Goal: Information Seeking & Learning: Find specific page/section

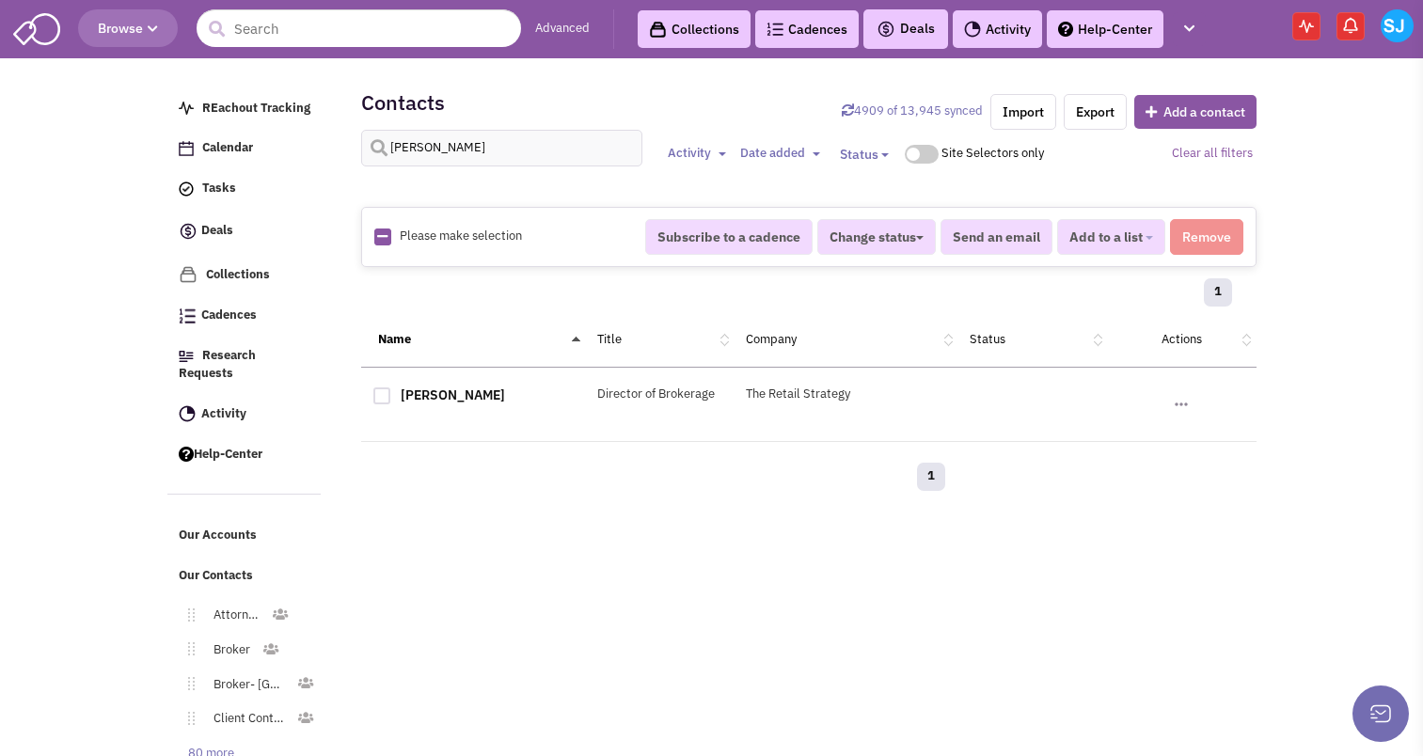
select select
click at [311, 24] on input "text" at bounding box center [359, 28] width 325 height 38
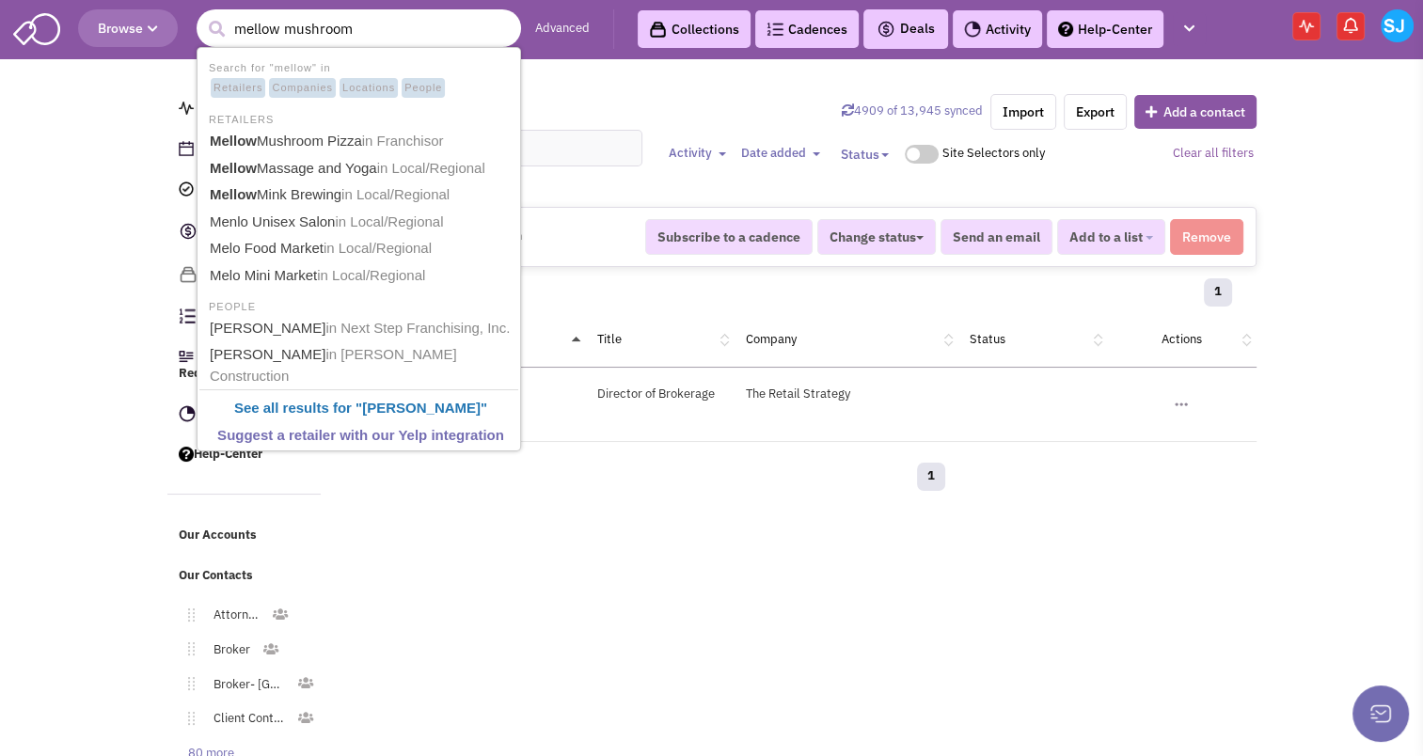
type input "mellow mushroom"
click at [202, 15] on button "submit" at bounding box center [216, 29] width 28 height 28
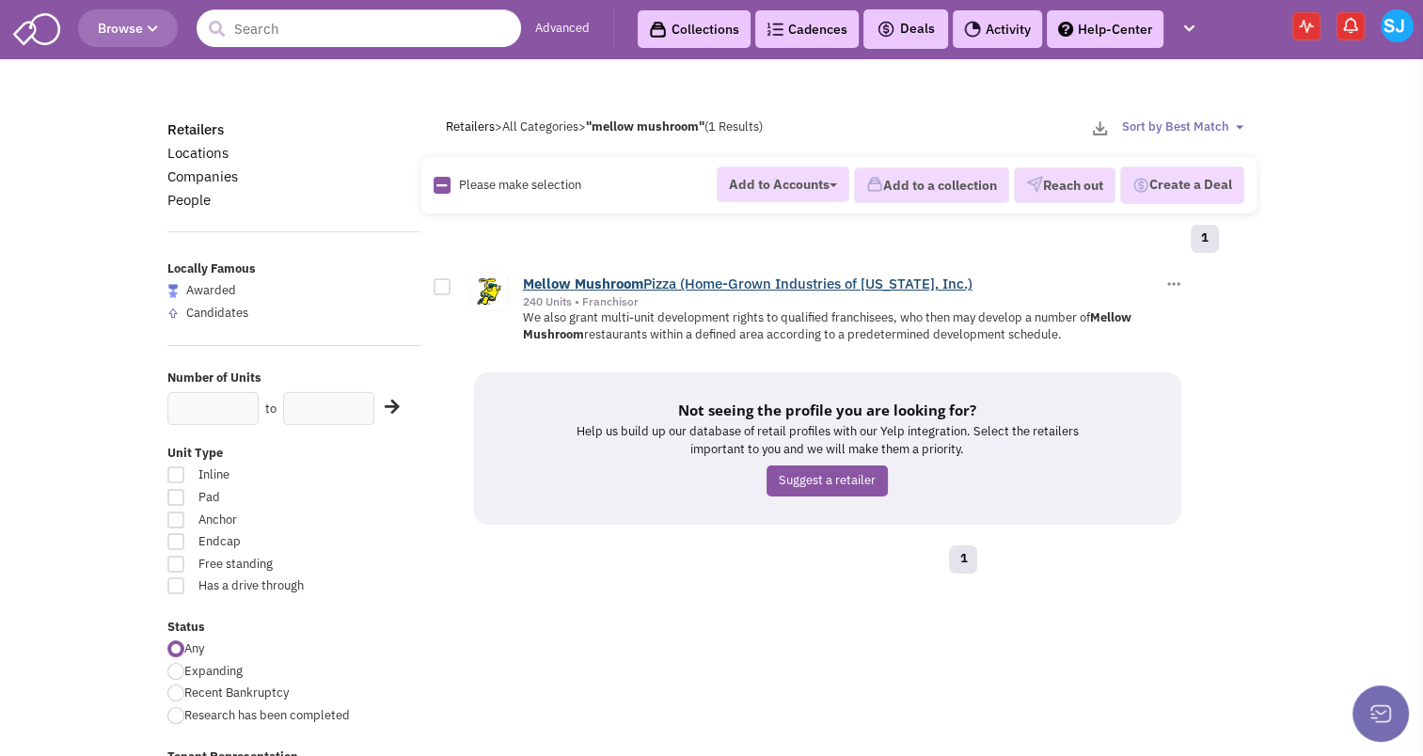
click at [618, 275] on b "Mushroom" at bounding box center [609, 284] width 69 height 18
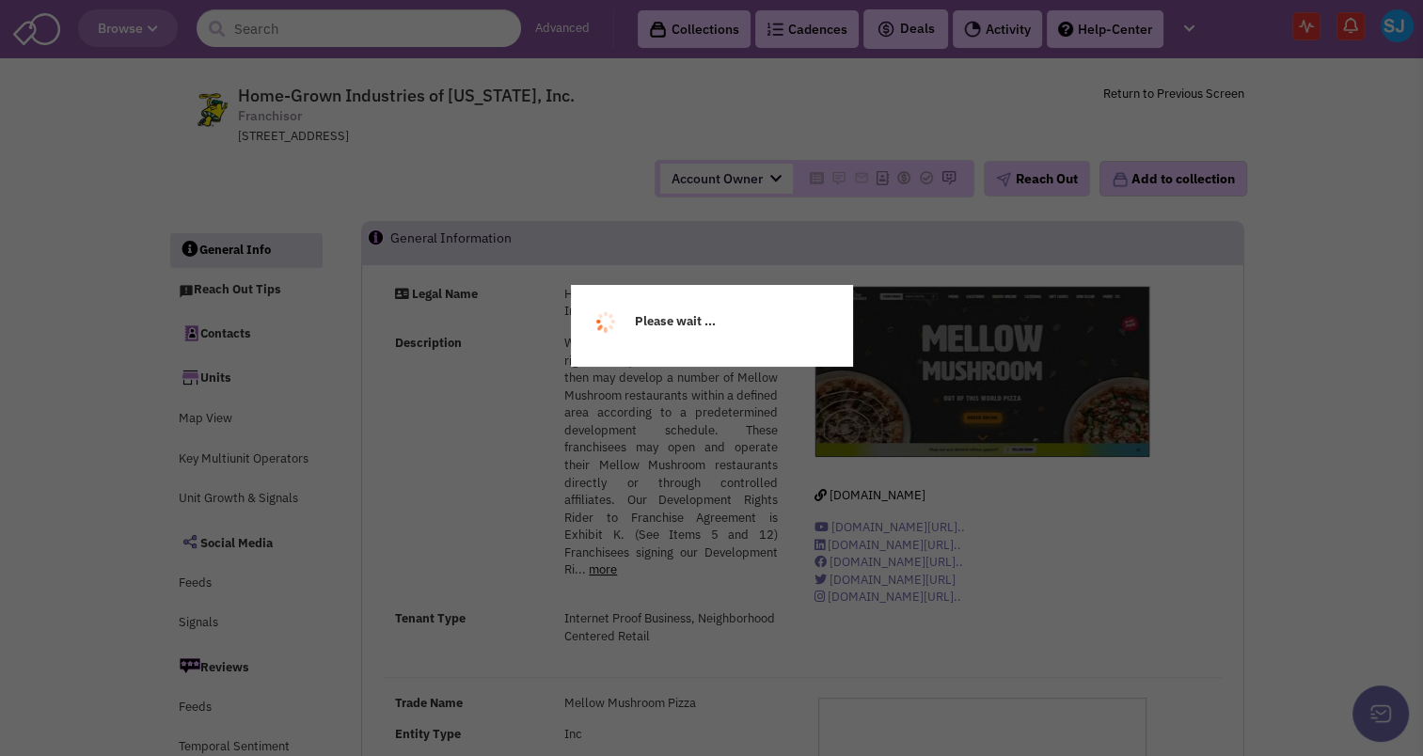
select select
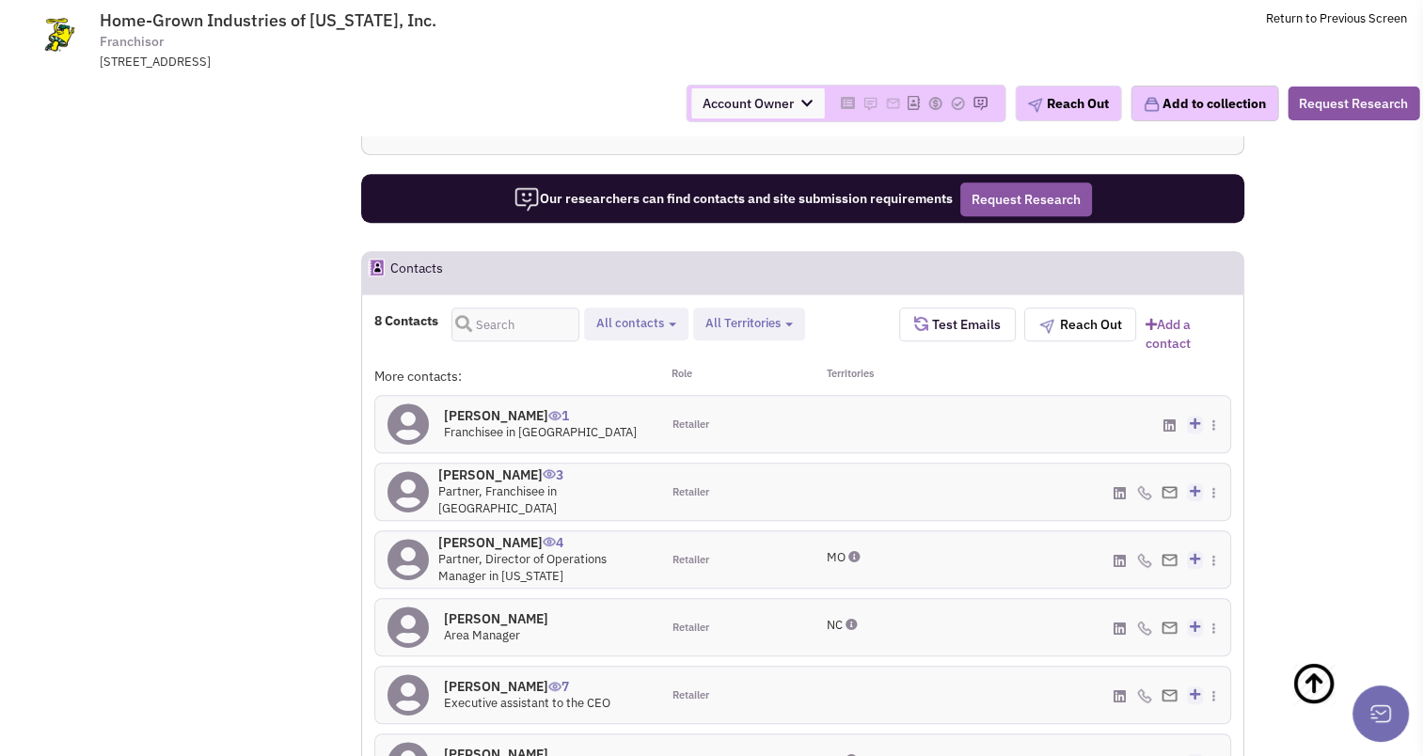
scroll to position [1215, 0]
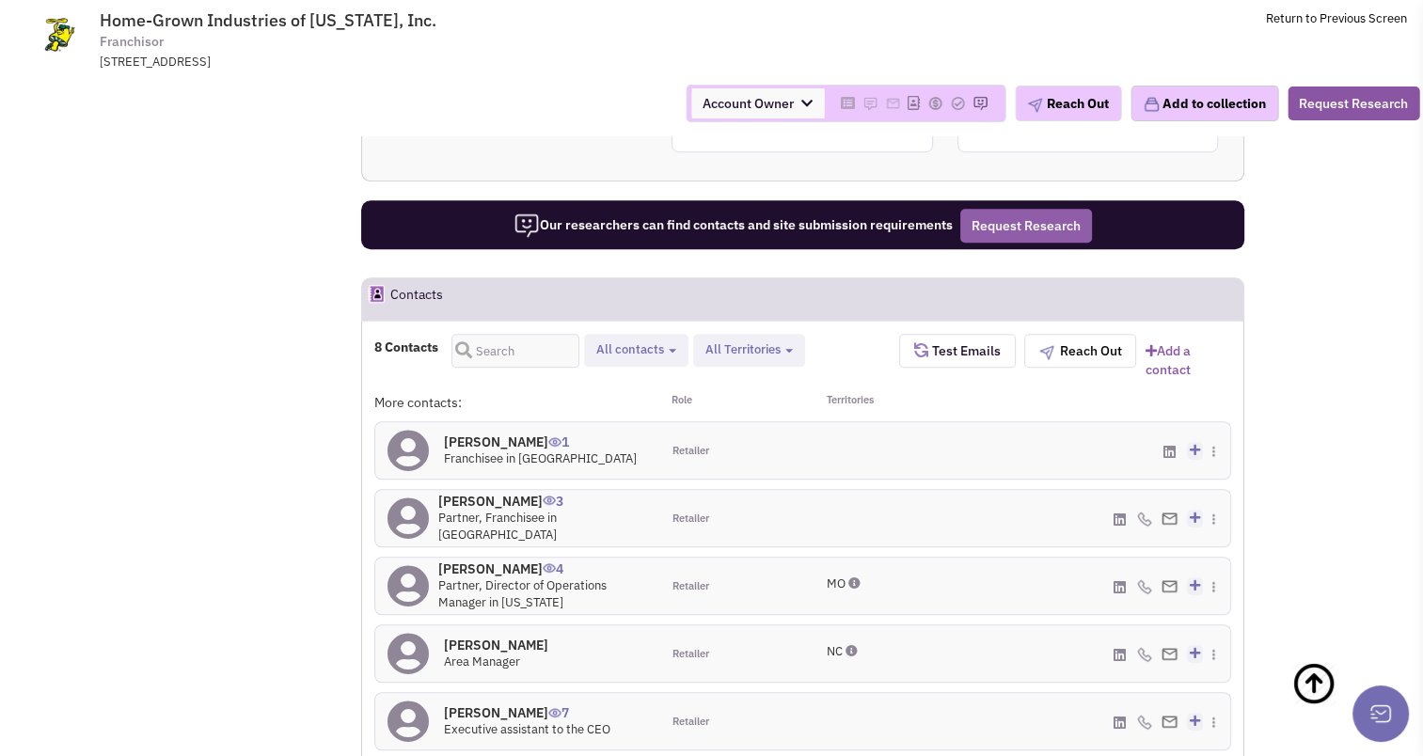
click at [1009, 209] on button "Request Research" at bounding box center [1026, 226] width 132 height 34
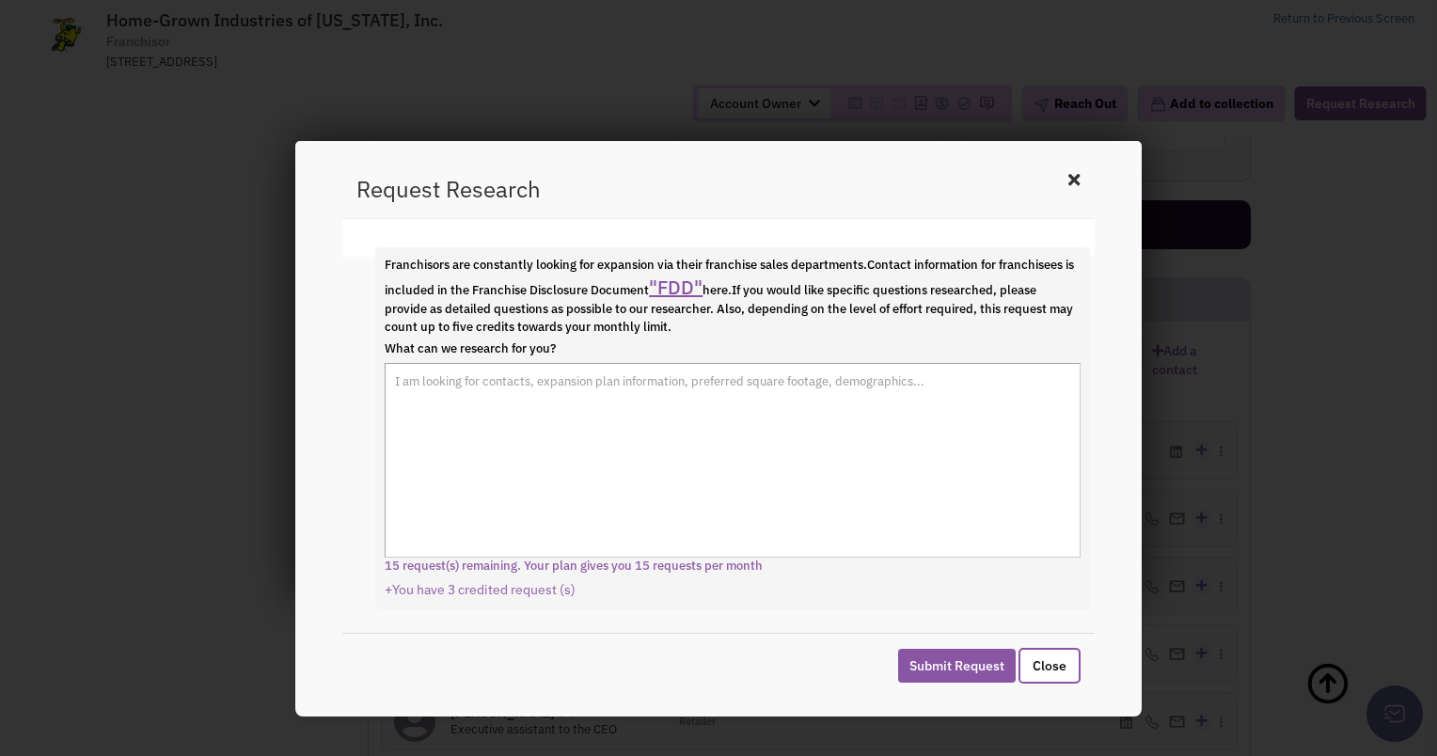
click at [703, 289] on link ""FDD"" at bounding box center [676, 287] width 54 height 25
click at [1068, 171] on icon at bounding box center [1074, 180] width 23 height 28
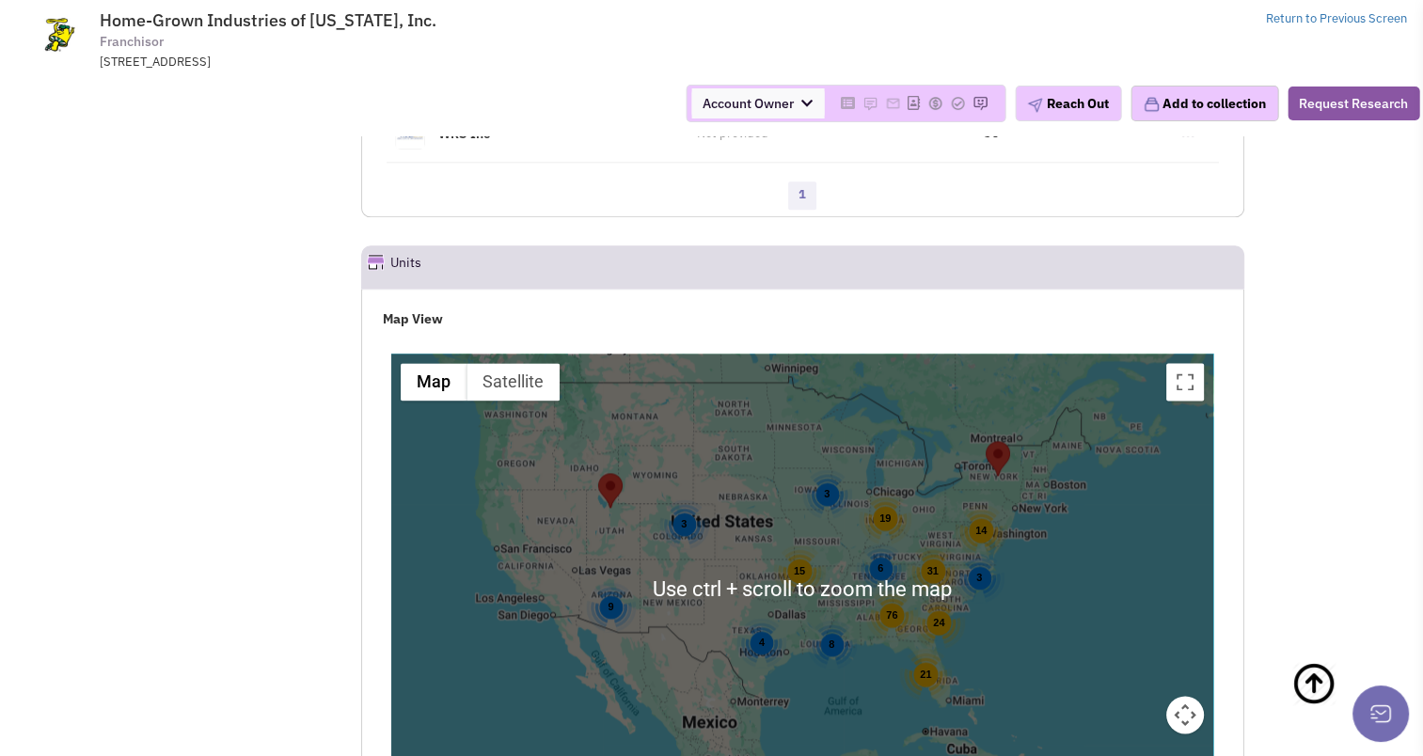
scroll to position [2419, 0]
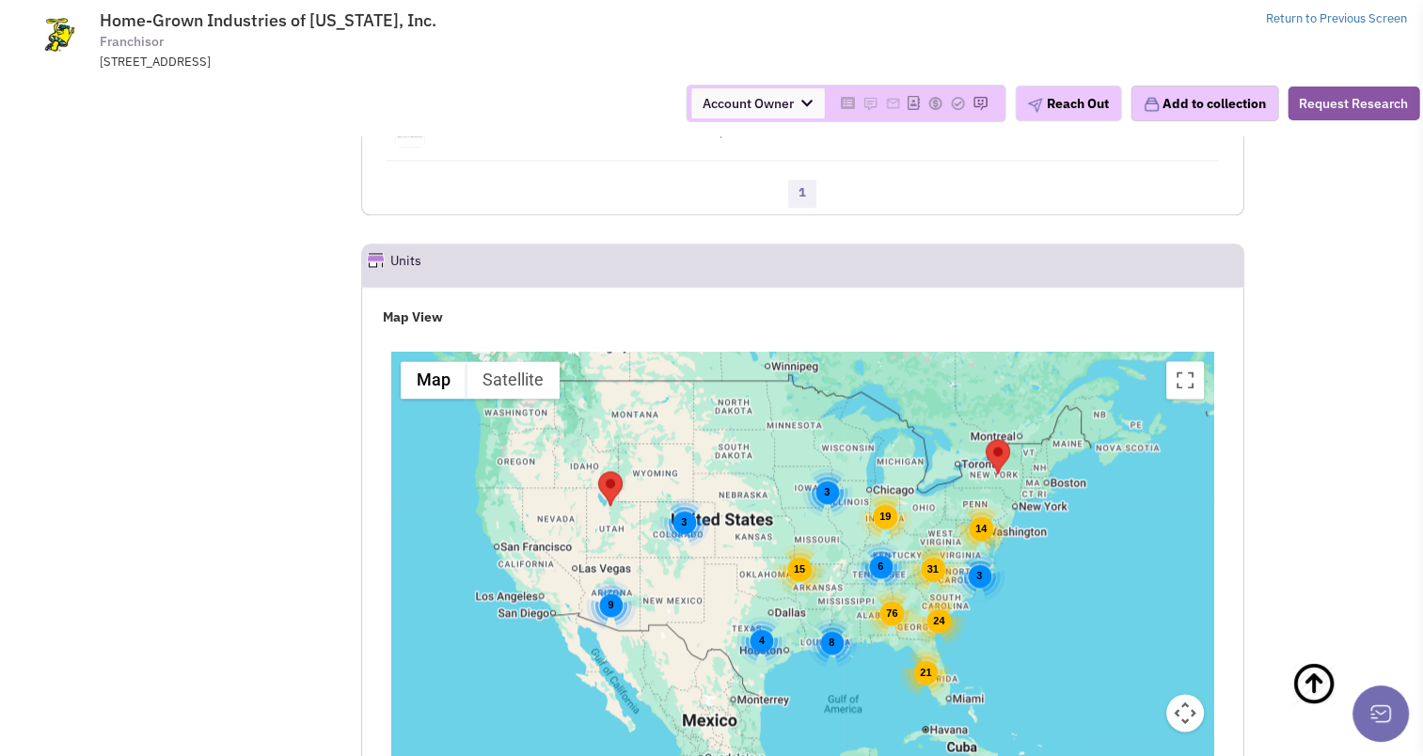
click at [981, 564] on div "3" at bounding box center [980, 576] width 50 height 50
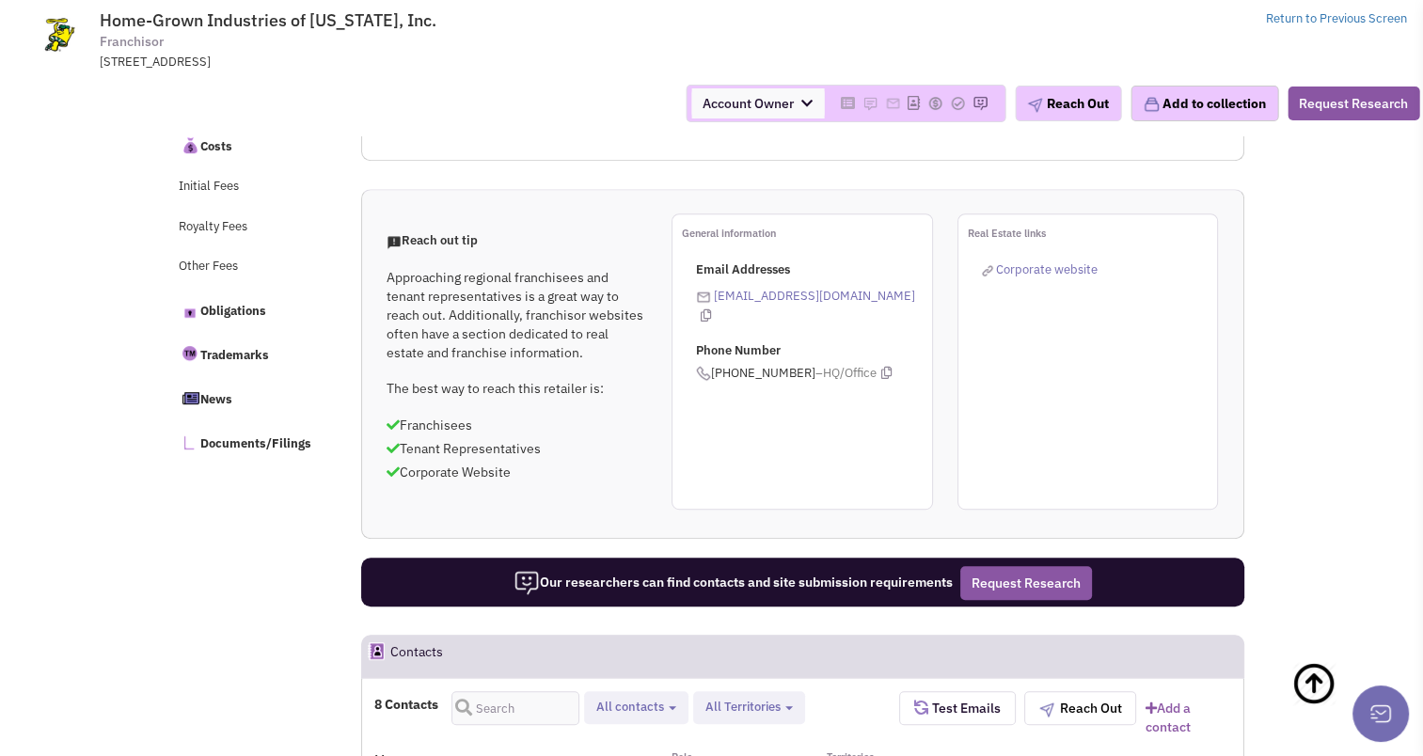
scroll to position [0, 0]
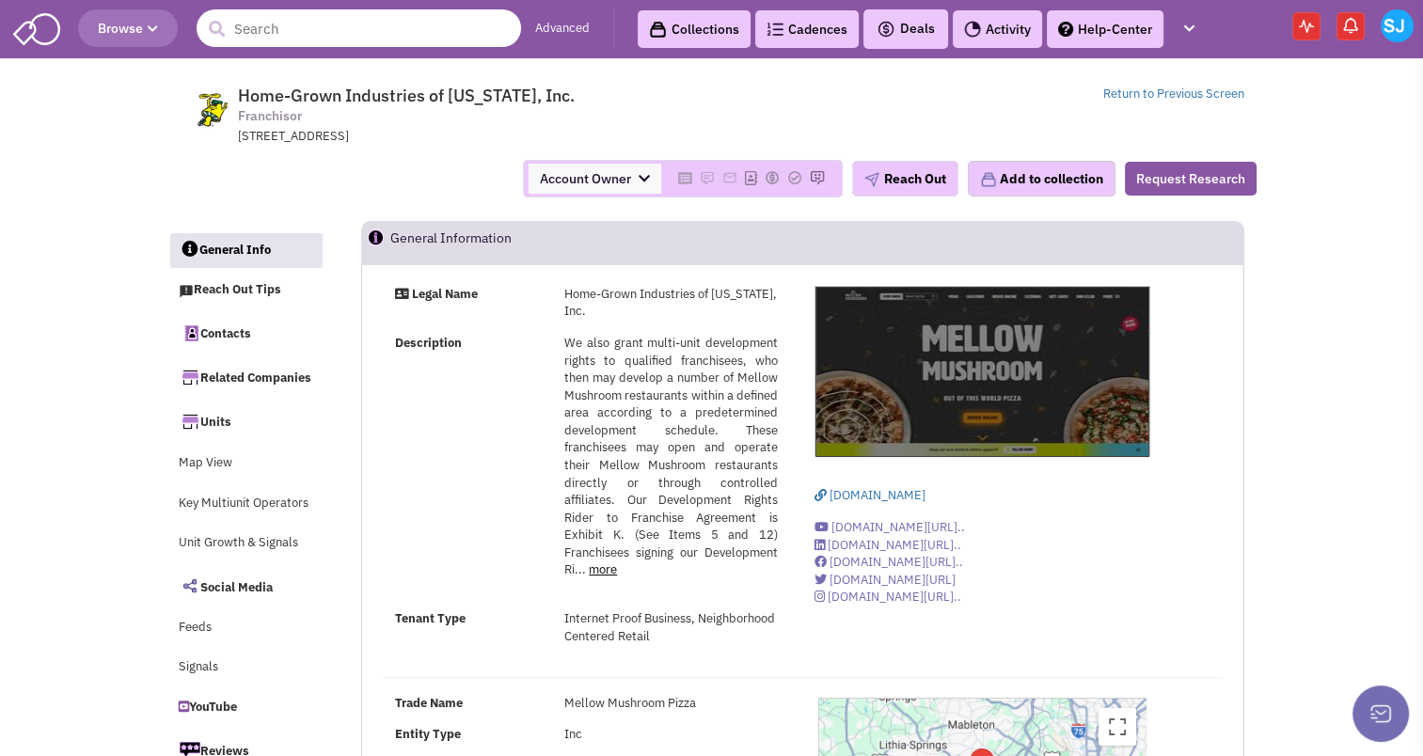
click at [282, 23] on input "text" at bounding box center [359, 28] width 325 height 38
type input "kendall electric"
click at [202, 15] on button "submit" at bounding box center [216, 29] width 28 height 28
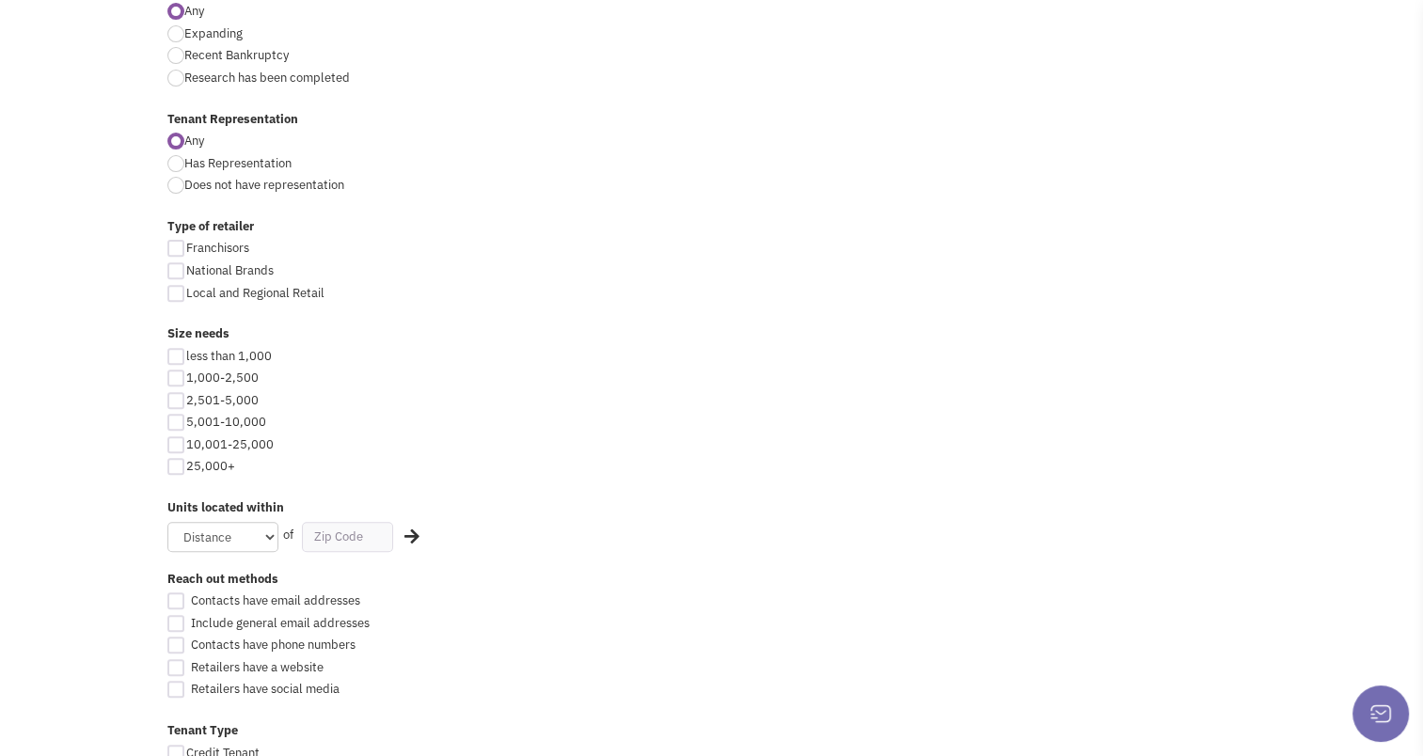
scroll to position [926, 0]
